Goal: Check status: Check status

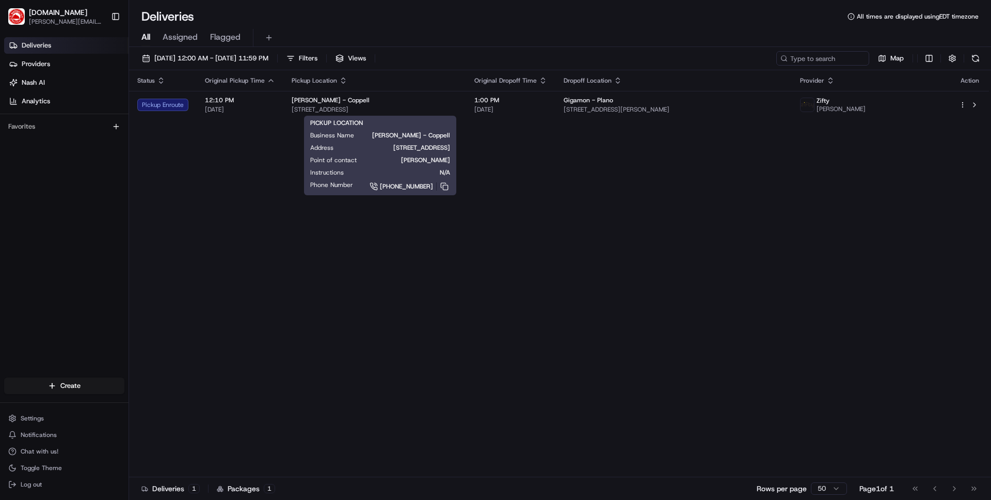
click at [307, 103] on span "[PERSON_NAME] - Coppell" at bounding box center [331, 100] width 78 height 8
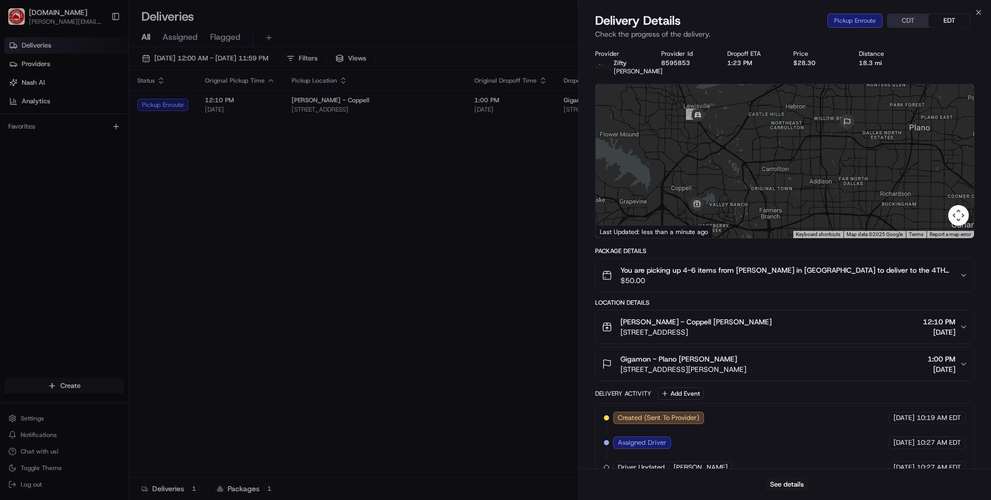
drag, startPoint x: 712, startPoint y: 137, endPoint x: 699, endPoint y: 114, distance: 26.4
click at [699, 114] on div at bounding box center [785, 161] width 378 height 154
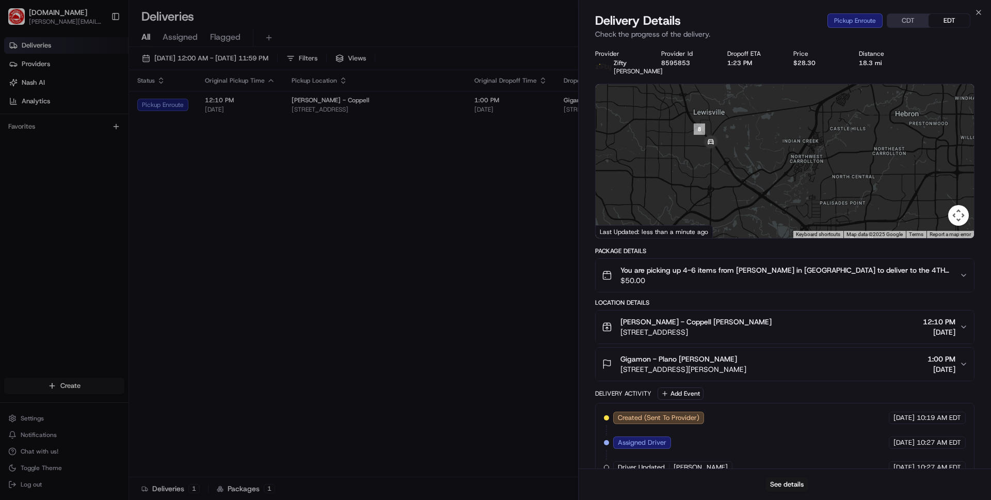
drag, startPoint x: 710, startPoint y: 156, endPoint x: 719, endPoint y: 260, distance: 104.7
click at [719, 260] on div "Provider Zifty [PERSON_NAME] Provider Id 8595853 Dropoff ETA 1:23 PM Price $28.…" at bounding box center [784, 278] width 379 height 457
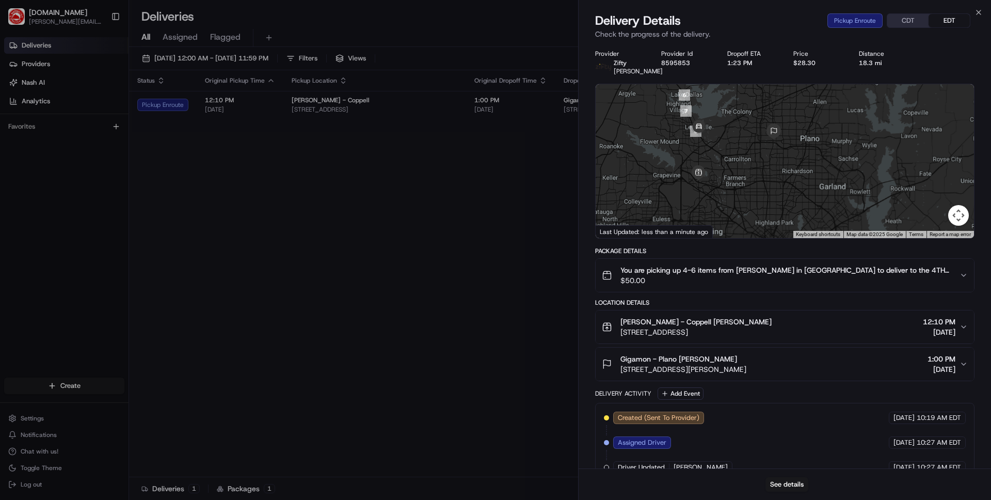
drag, startPoint x: 748, startPoint y: 168, endPoint x: 737, endPoint y: 160, distance: 13.3
click at [737, 160] on div at bounding box center [785, 161] width 378 height 154
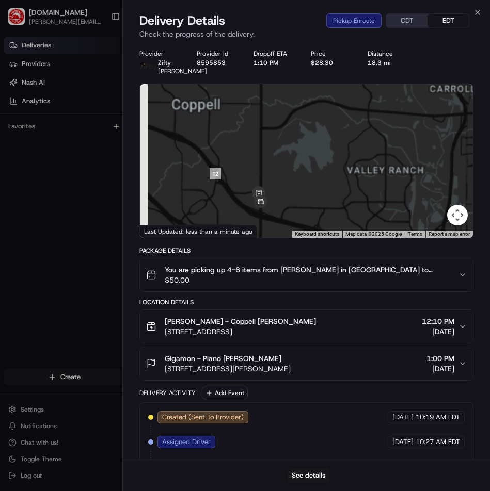
drag, startPoint x: 240, startPoint y: 184, endPoint x: 328, endPoint y: 159, distance: 91.0
click at [328, 159] on div at bounding box center [306, 161] width 333 height 154
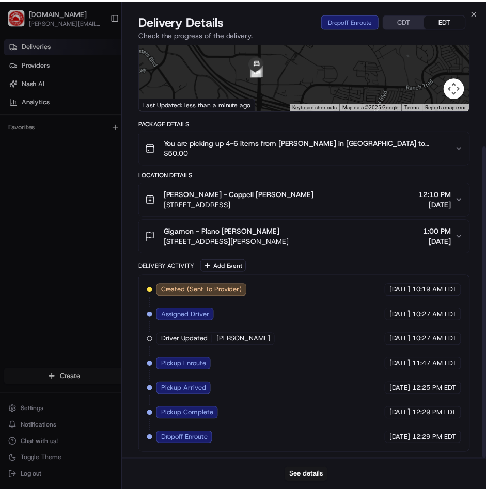
scroll to position [136, 0]
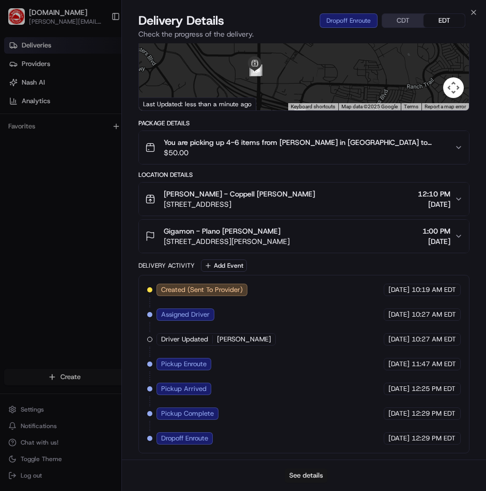
click at [313, 473] on button "See details" at bounding box center [305, 476] width 43 height 14
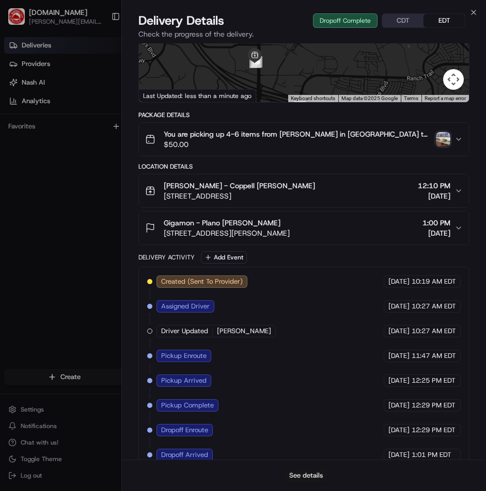
scroll to position [0, 0]
